Goal: Find contact information: Find contact information

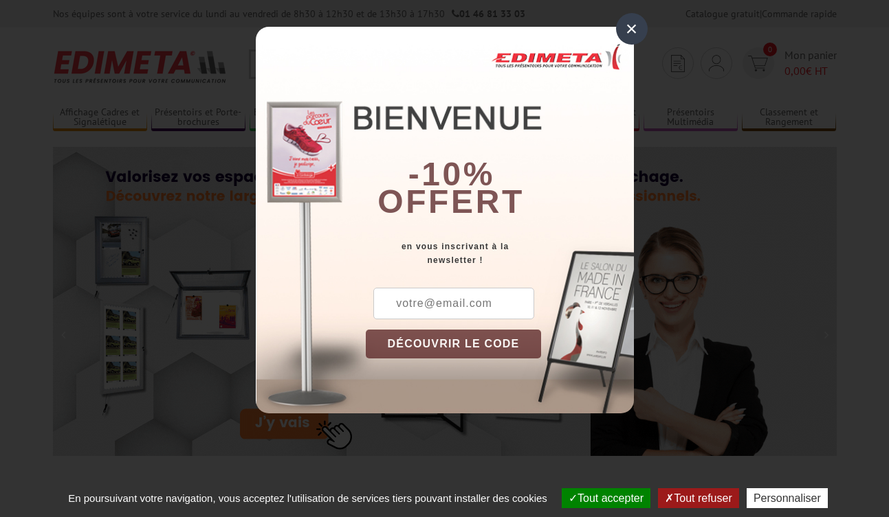
click at [634, 33] on div "×" at bounding box center [632, 29] width 32 height 32
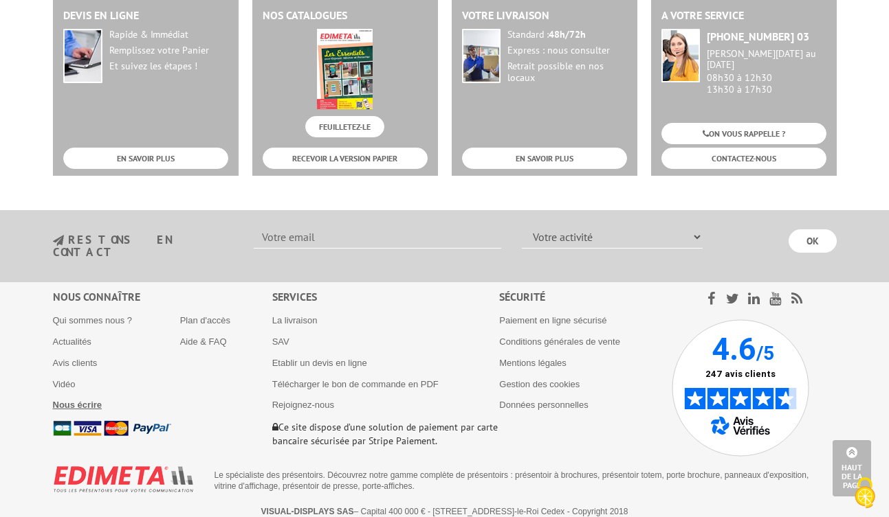
click at [67, 400] on b "Nous écrire" at bounding box center [77, 405] width 49 height 10
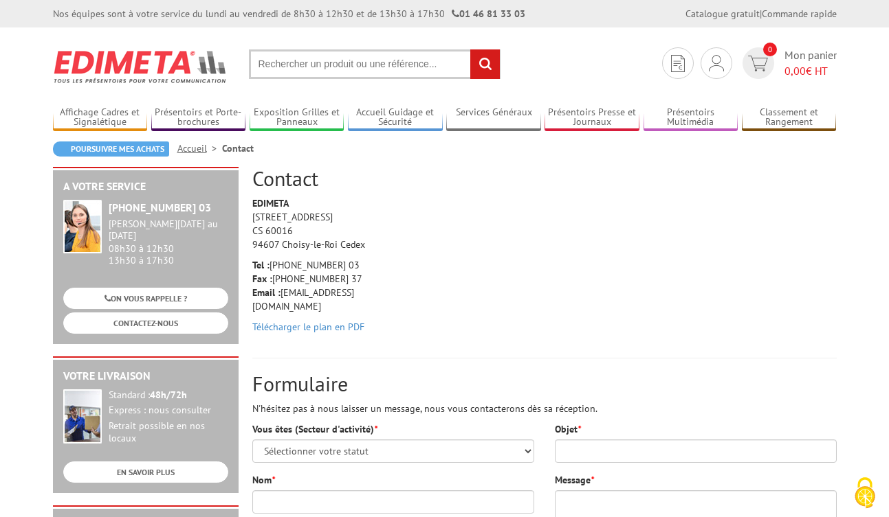
drag, startPoint x: 364, startPoint y: 265, endPoint x: 272, endPoint y: 263, distance: 91.4
click at [272, 263] on p "Tel : [PHONE_NUMBER] 03 Fax : [PHONE_NUMBER] 37 Email : [EMAIL_ADDRESS][DOMAIN_…" at bounding box center [317, 285] width 131 height 55
drag, startPoint x: 272, startPoint y: 263, endPoint x: 287, endPoint y: 260, distance: 14.7
click at [287, 260] on p "Tel : [PHONE_NUMBER] 03 Fax : [PHONE_NUMBER] 37 Email : [EMAIL_ADDRESS][DOMAIN_…" at bounding box center [317, 285] width 131 height 55
